Goal: Task Accomplishment & Management: Manage account settings

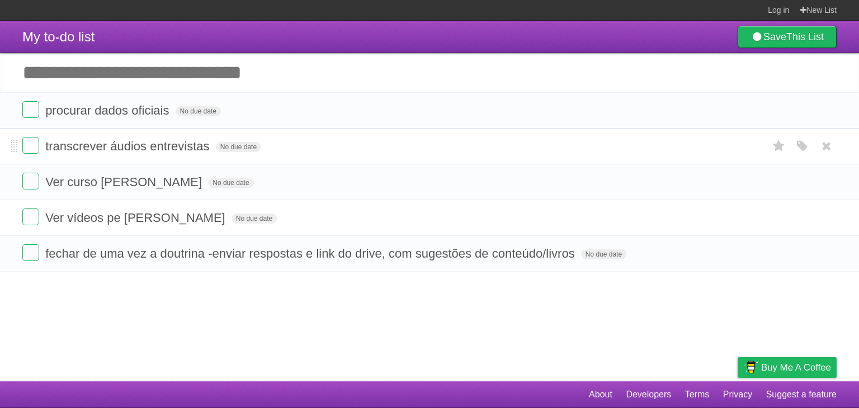
click at [336, 137] on li "transcrever áudios entrevistas No due date White Red Blue Green Purple Orange" at bounding box center [429, 146] width 859 height 36
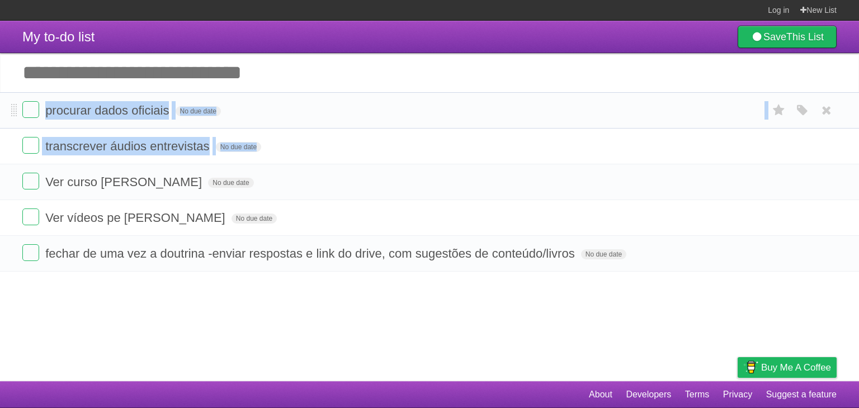
drag, startPoint x: 336, startPoint y: 137, endPoint x: 338, endPoint y: 108, distance: 28.6
click at [338, 108] on ul "procurar dados oficiais No due date White Red Blue Green Purple Orange transcre…" at bounding box center [429, 181] width 859 height 179
click at [338, 108] on form "procurar dados oficiais No due date White Red Blue Green Purple Orange" at bounding box center [429, 110] width 814 height 18
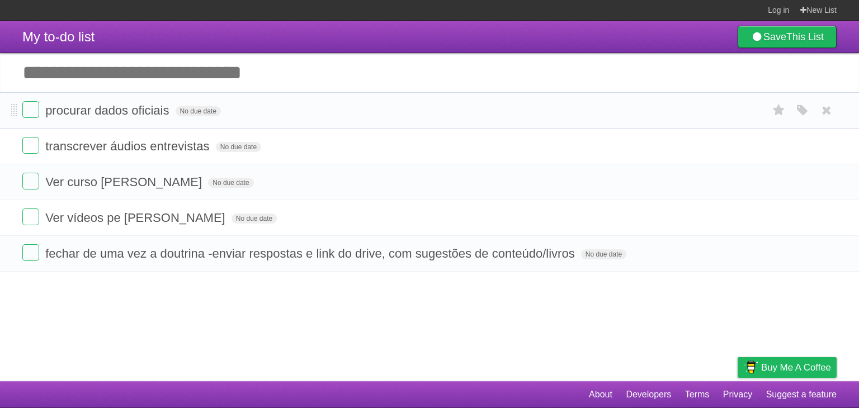
click at [338, 108] on form "procurar dados oficiais No due date White Red Blue Green Purple Orange" at bounding box center [429, 110] width 814 height 18
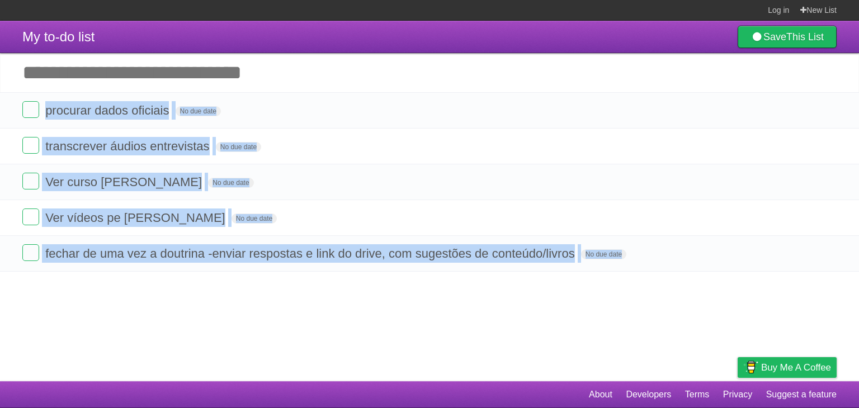
drag, startPoint x: 338, startPoint y: 108, endPoint x: 319, endPoint y: 315, distance: 207.8
click at [319, 315] on article "My to-do list Save This List Add another task ********* procurar dados oficiais…" at bounding box center [429, 201] width 859 height 361
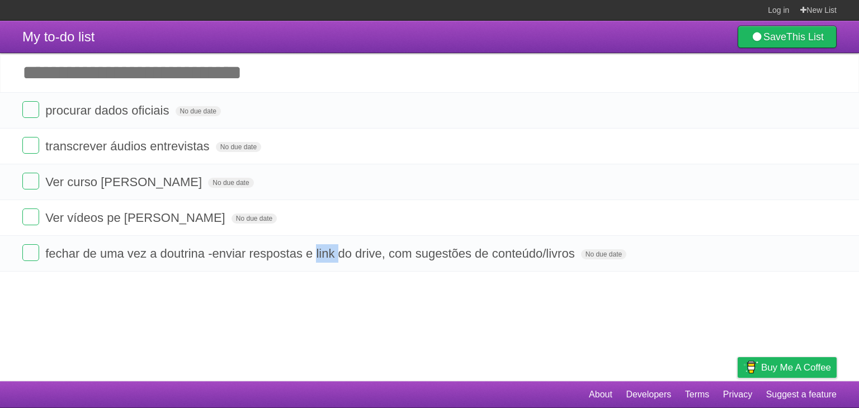
click at [319, 315] on article "My to-do list Save This List Add another task ********* procurar dados oficiais…" at bounding box center [429, 201] width 859 height 361
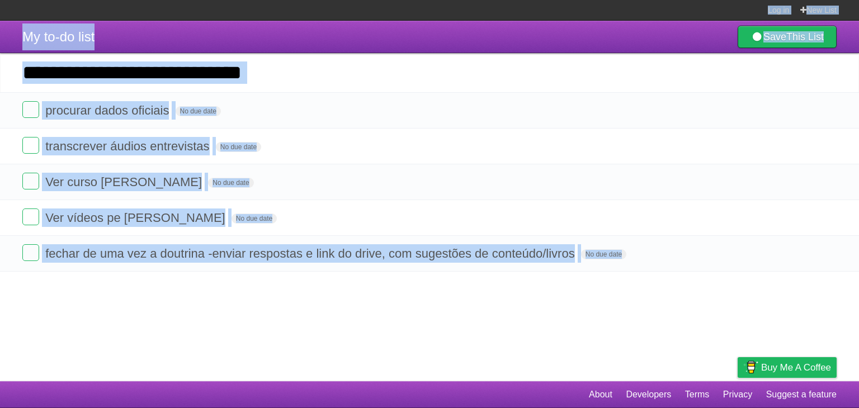
drag, startPoint x: 319, startPoint y: 315, endPoint x: 254, endPoint y: -33, distance: 354.2
click at [254, 0] on html "Log in New List Log in Save list Create a new list My to-do list Save This List…" at bounding box center [429, 204] width 859 height 408
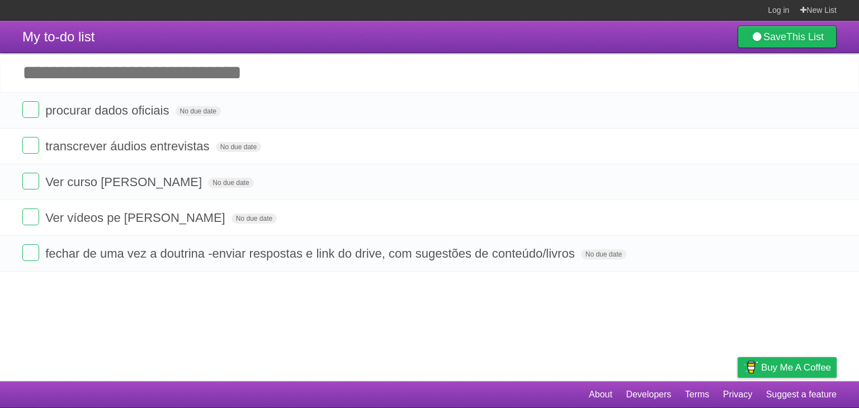
click at [284, 4] on section "Log in New List" at bounding box center [429, 10] width 859 height 21
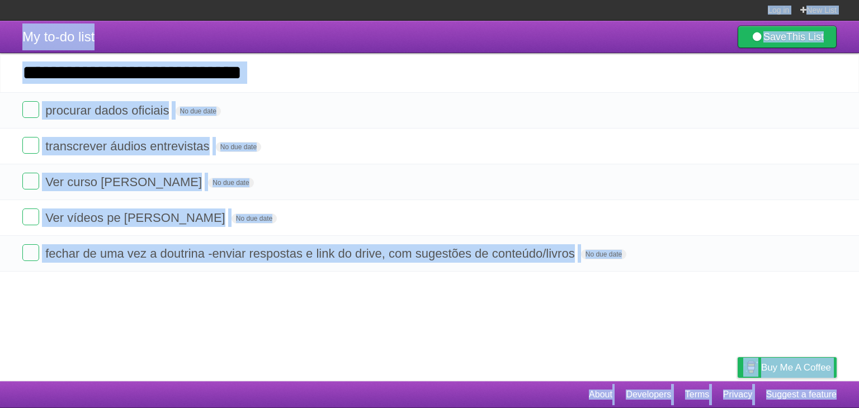
drag, startPoint x: 284, startPoint y: 4, endPoint x: 352, endPoint y: 407, distance: 408.3
click at [352, 407] on body "Log in New List Log in Save list Create a new list My to-do list Save This List…" at bounding box center [429, 204] width 859 height 408
click at [409, 386] on footer "About Developers Terms Privacy Suggest a feature" at bounding box center [429, 394] width 859 height 27
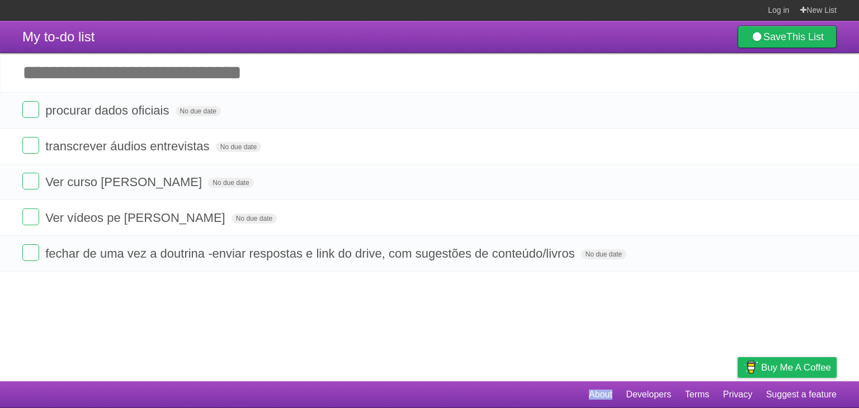
click at [409, 386] on footer "About Developers Terms Privacy Suggest a feature" at bounding box center [429, 394] width 859 height 27
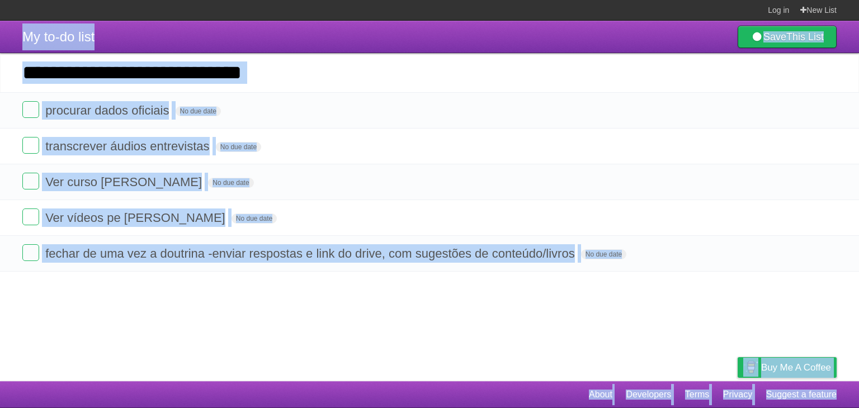
drag, startPoint x: 409, startPoint y: 386, endPoint x: 442, endPoint y: 19, distance: 368.2
click at [442, 19] on body "Log in New List Log in Save list Create a new list My to-do list Save This List…" at bounding box center [429, 204] width 859 height 408
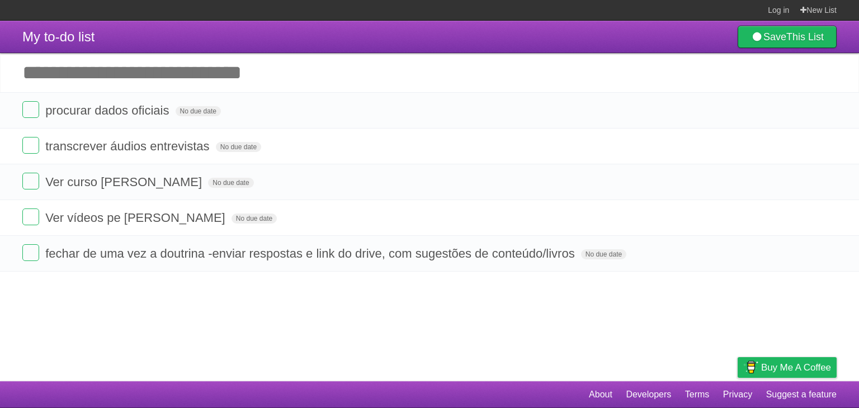
click at [498, 9] on section "Log in New List" at bounding box center [429, 10] width 859 height 21
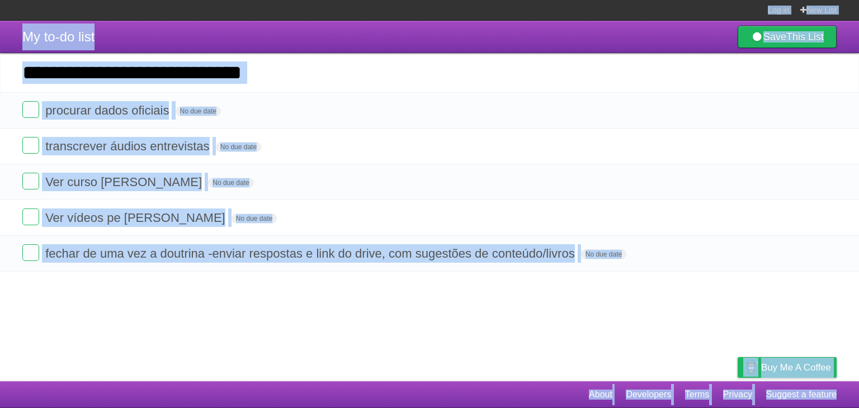
drag, startPoint x: 498, startPoint y: 9, endPoint x: 555, endPoint y: 400, distance: 394.9
click at [555, 400] on body "Log in New List Log in Save list Create a new list My to-do list Save This List…" at bounding box center [429, 204] width 859 height 408
click at [555, 400] on footer "About Developers Terms Privacy Suggest a feature" at bounding box center [429, 394] width 859 height 27
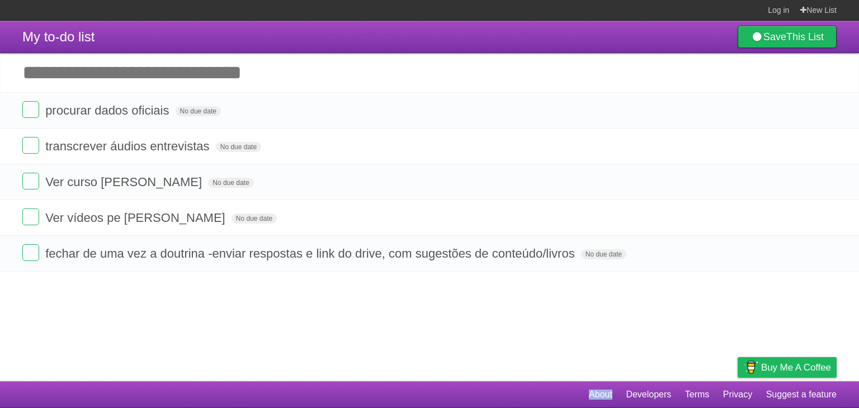
click at [555, 400] on footer "About Developers Terms Privacy Suggest a feature" at bounding box center [429, 394] width 859 height 27
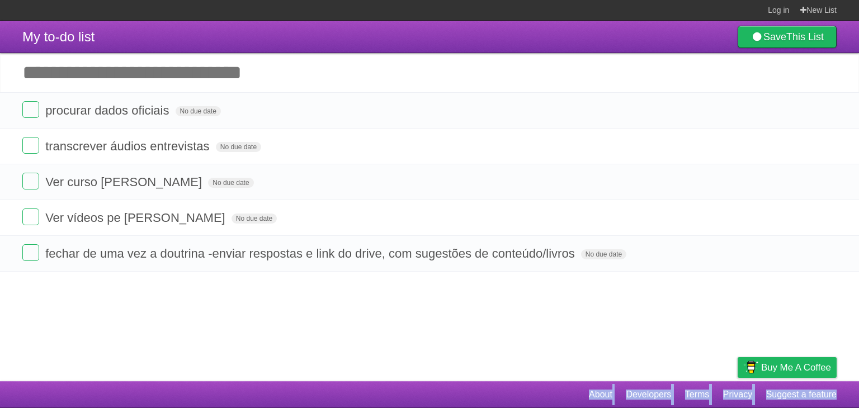
click at [555, 400] on footer "About Developers Terms Privacy Suggest a feature" at bounding box center [429, 394] width 859 height 27
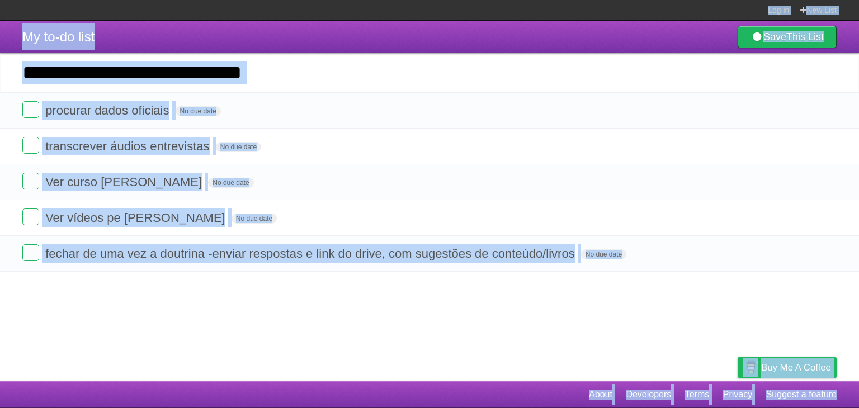
drag, startPoint x: 555, startPoint y: 400, endPoint x: 539, endPoint y: 2, distance: 397.8
click at [539, 2] on body "Log in New List Log in Save list Create a new list My to-do list Save This List…" at bounding box center [429, 204] width 859 height 408
click at [416, 212] on form "Ver vídeos pe Luiz Fernando No due date White Red Blue Green Purple Orange" at bounding box center [429, 218] width 814 height 18
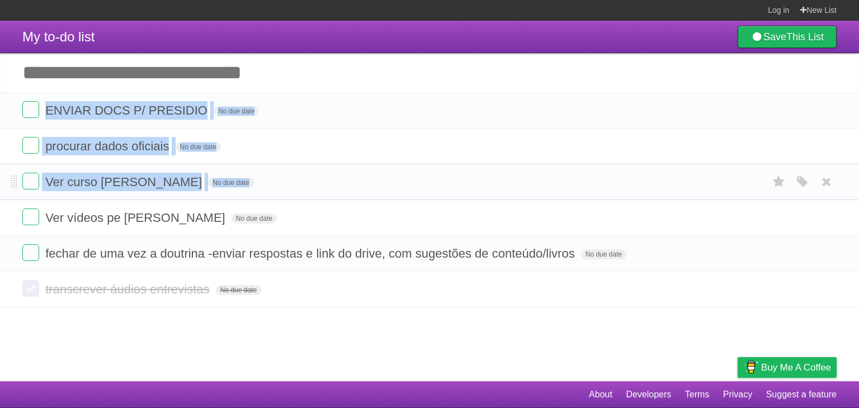
click at [364, 195] on ul "ENVIAR DOCS P/ PRESIDIO No due date White Red Blue Green Purple Orange procurar…" at bounding box center [429, 181] width 859 height 179
click at [364, 195] on li "Ver curso [PERSON_NAME] No due date White Red Blue Green Purple Orange" at bounding box center [429, 182] width 859 height 36
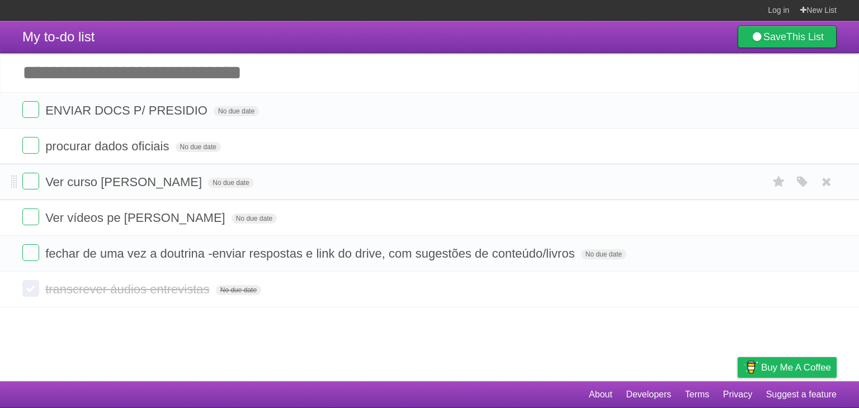
click at [364, 195] on li "Ver curso [PERSON_NAME] No due date White Red Blue Green Purple Orange" at bounding box center [429, 182] width 859 height 36
drag, startPoint x: 321, startPoint y: 192, endPoint x: 326, endPoint y: 149, distance: 42.8
click at [326, 149] on ul "ENVIAR DOCS P/ PRESIDIO No due date White Red Blue Green Purple Orange procurar…" at bounding box center [429, 181] width 859 height 179
click at [326, 149] on form "procurar dados oficiais No due date White Red Blue Green Purple Orange" at bounding box center [429, 146] width 814 height 18
drag, startPoint x: 352, startPoint y: 186, endPoint x: 363, endPoint y: 339, distance: 153.6
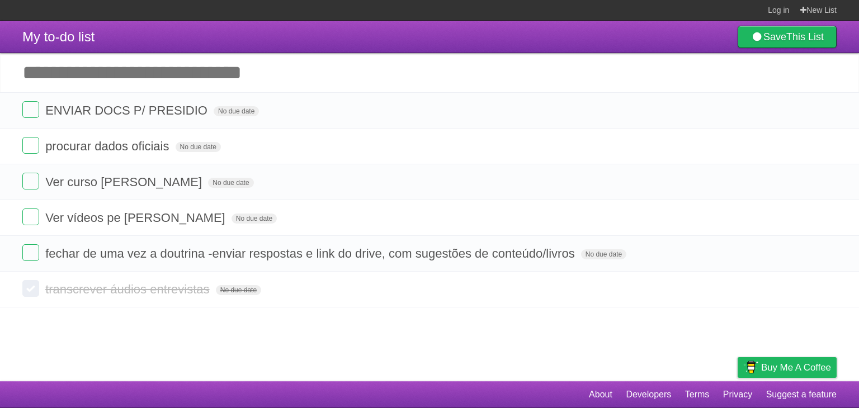
click at [363, 339] on article "My to-do list Save This List Add another task ********* ENVIAR DOCS P/ PRESIDIO…" at bounding box center [429, 201] width 859 height 361
